Goal: Find specific page/section: Find specific page/section

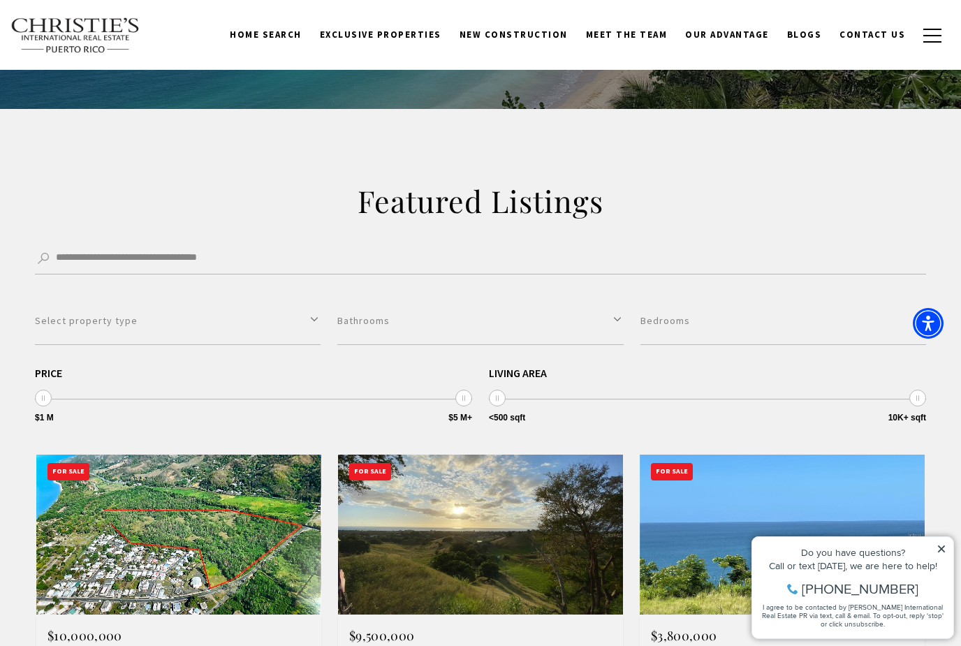
scroll to position [170, 0]
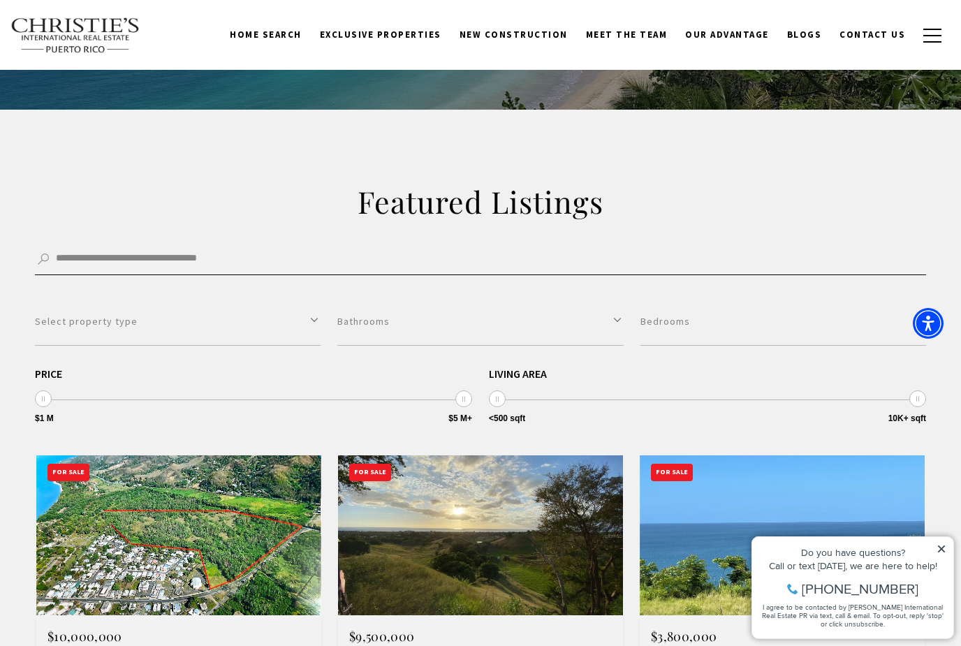
click at [75, 259] on input "Search by Address, City, or Neighborhood" at bounding box center [480, 259] width 891 height 31
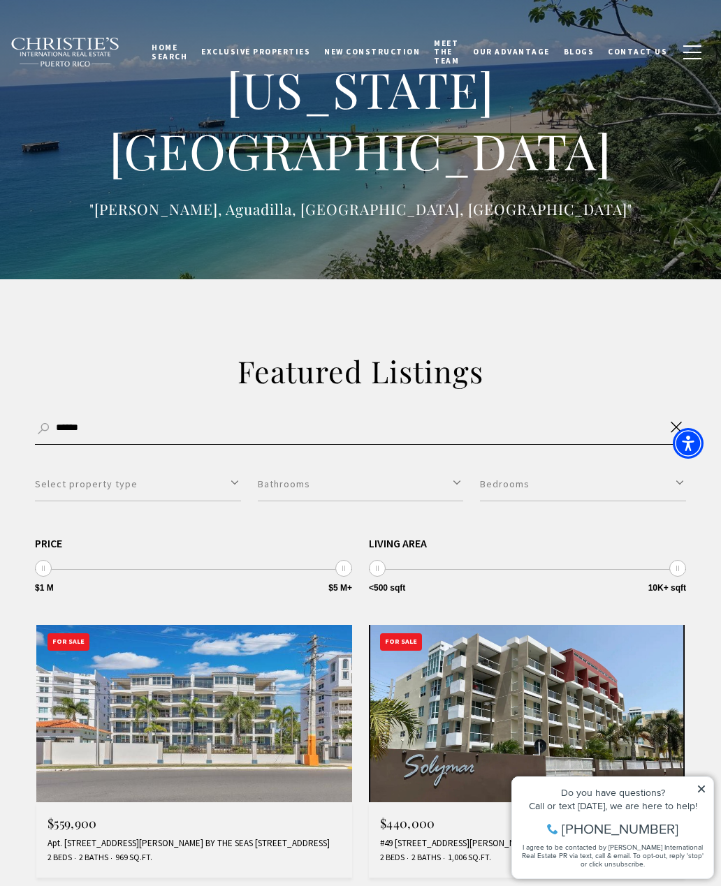
click button "Filter" at bounding box center [0, 0] width 0 height 0
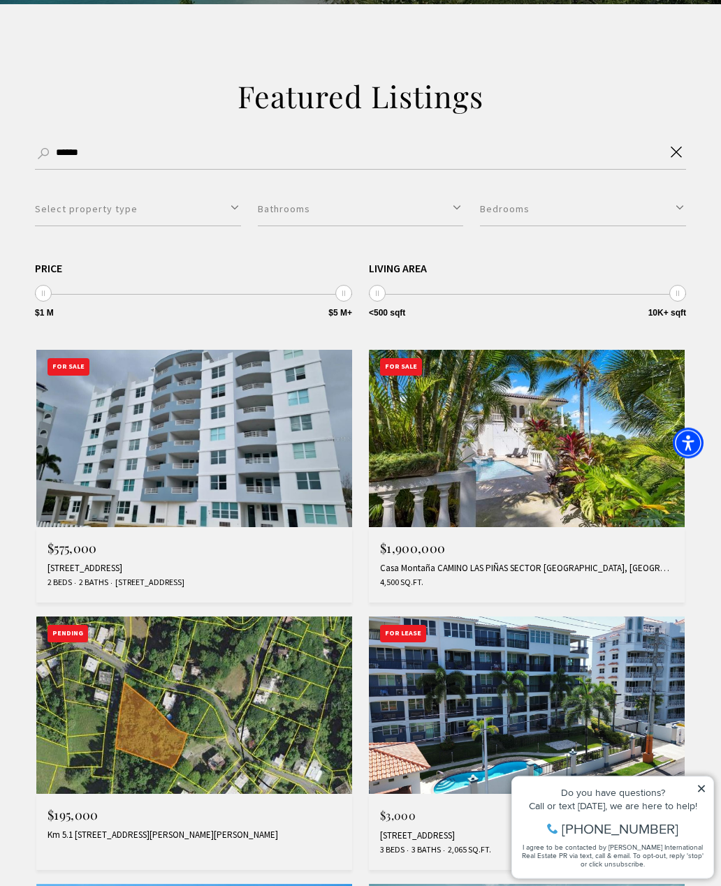
scroll to position [276, 0]
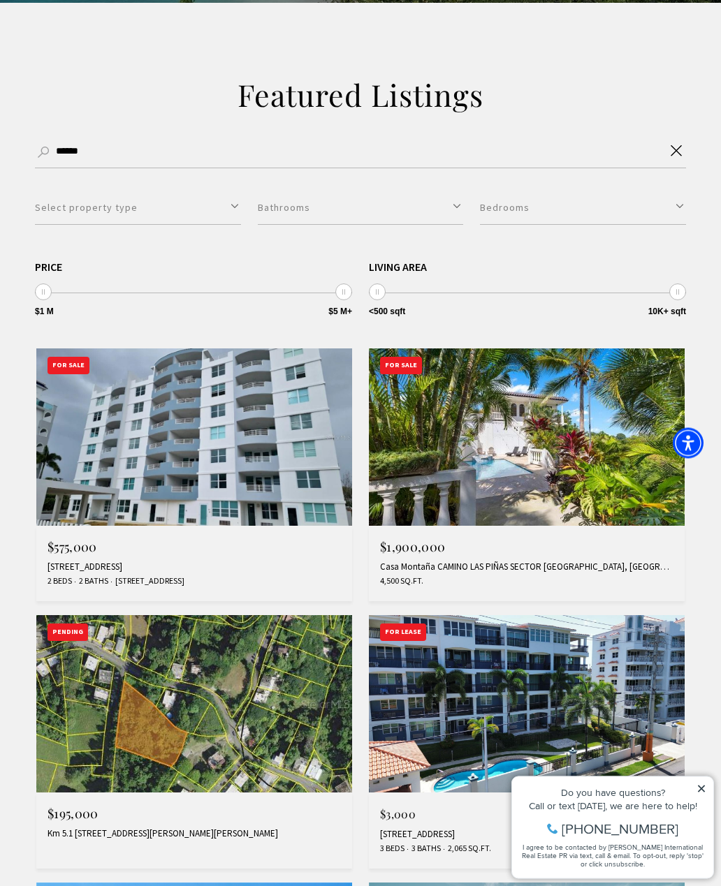
click at [701, 645] on icon at bounding box center [701, 789] width 10 height 10
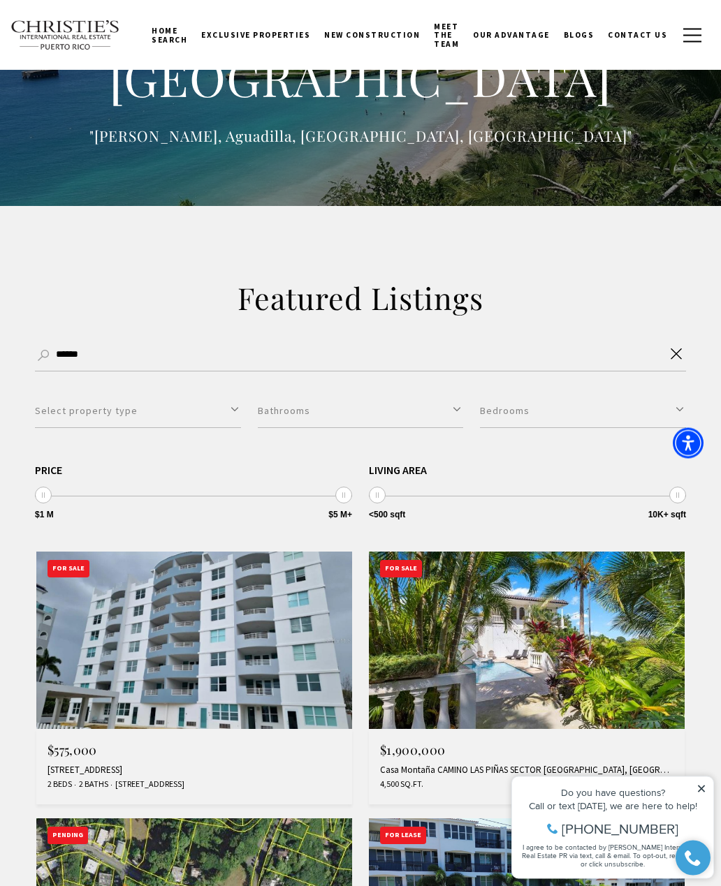
scroll to position [65, 0]
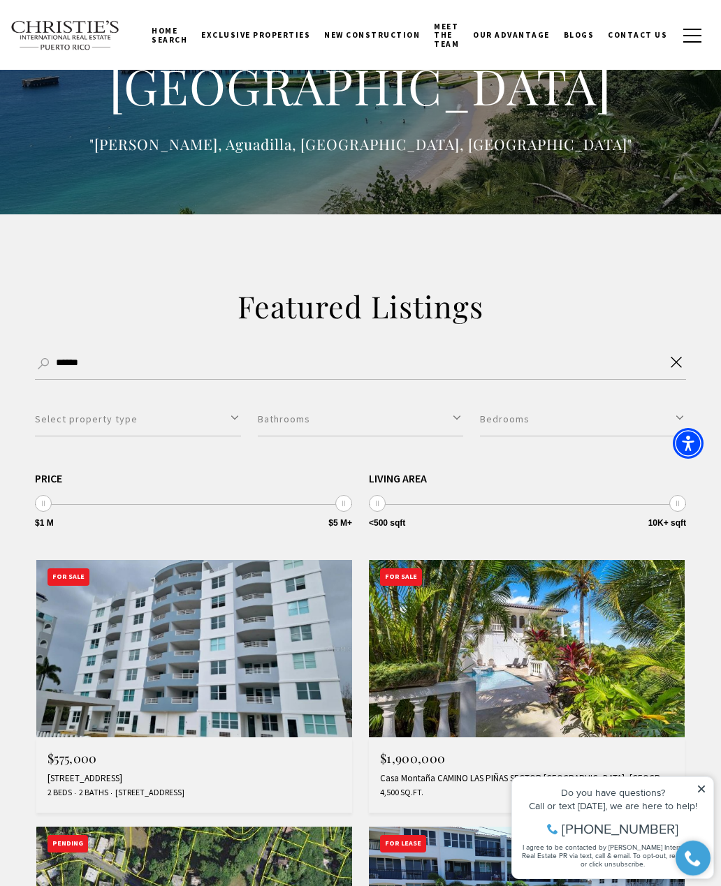
click at [240, 409] on button "Select property type" at bounding box center [138, 419] width 206 height 34
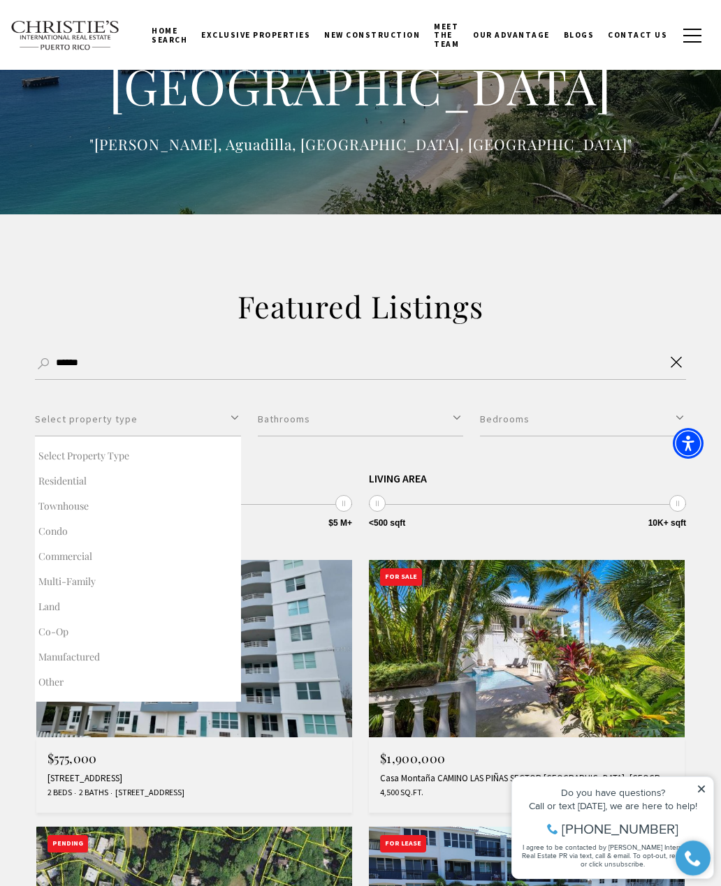
click at [233, 417] on button "Select property type" at bounding box center [138, 419] width 206 height 34
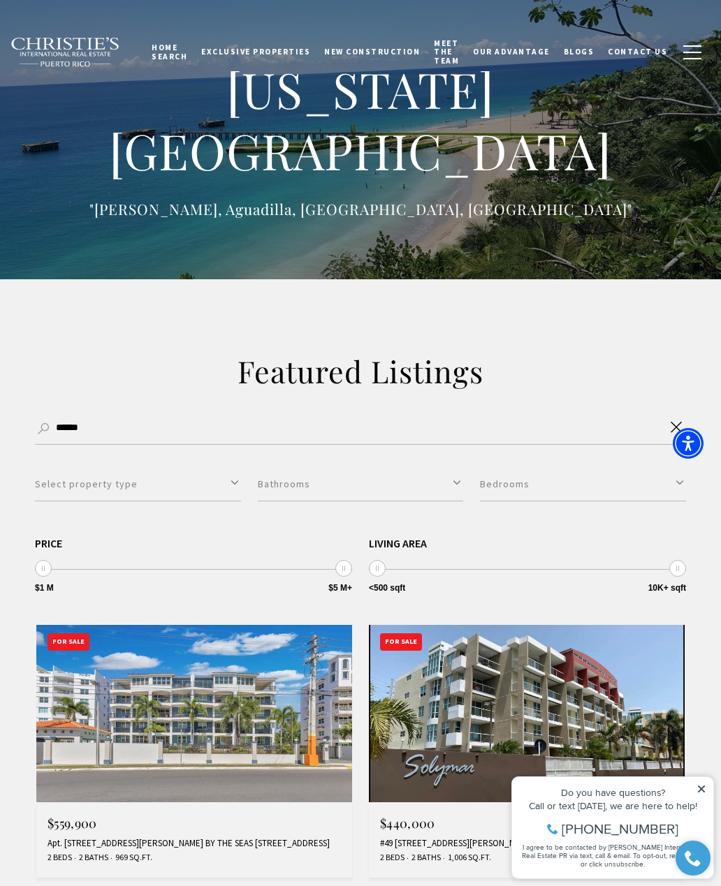
type input "***"
